Goal: Task Accomplishment & Management: Manage account settings

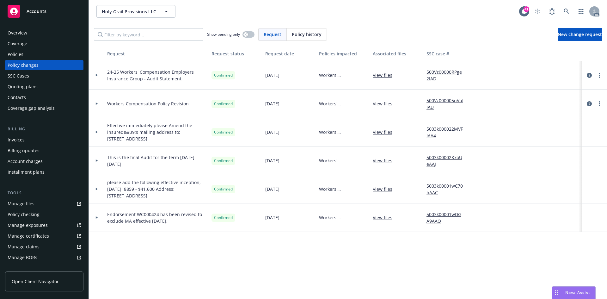
drag, startPoint x: 0, startPoint y: 0, endPoint x: 47, endPoint y: 56, distance: 73.4
click at [47, 56] on div "Policies" at bounding box center [44, 54] width 73 height 10
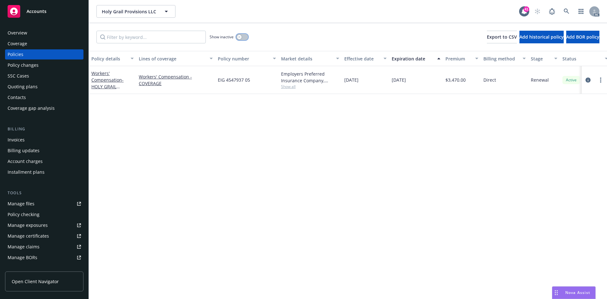
click at [245, 36] on button "button" at bounding box center [242, 37] width 12 height 6
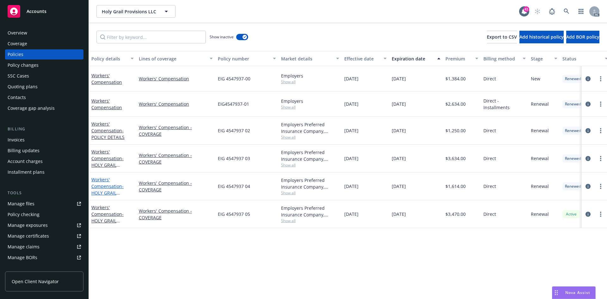
click at [109, 187] on link "Workers' Compensation - HOLY GRAIL PROVISIONS" at bounding box center [107, 189] width 32 height 26
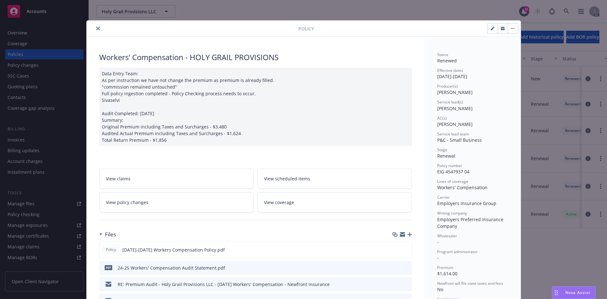
click at [96, 29] on icon "close" at bounding box center [98, 29] width 4 height 4
